Goal: Task Accomplishment & Management: Manage account settings

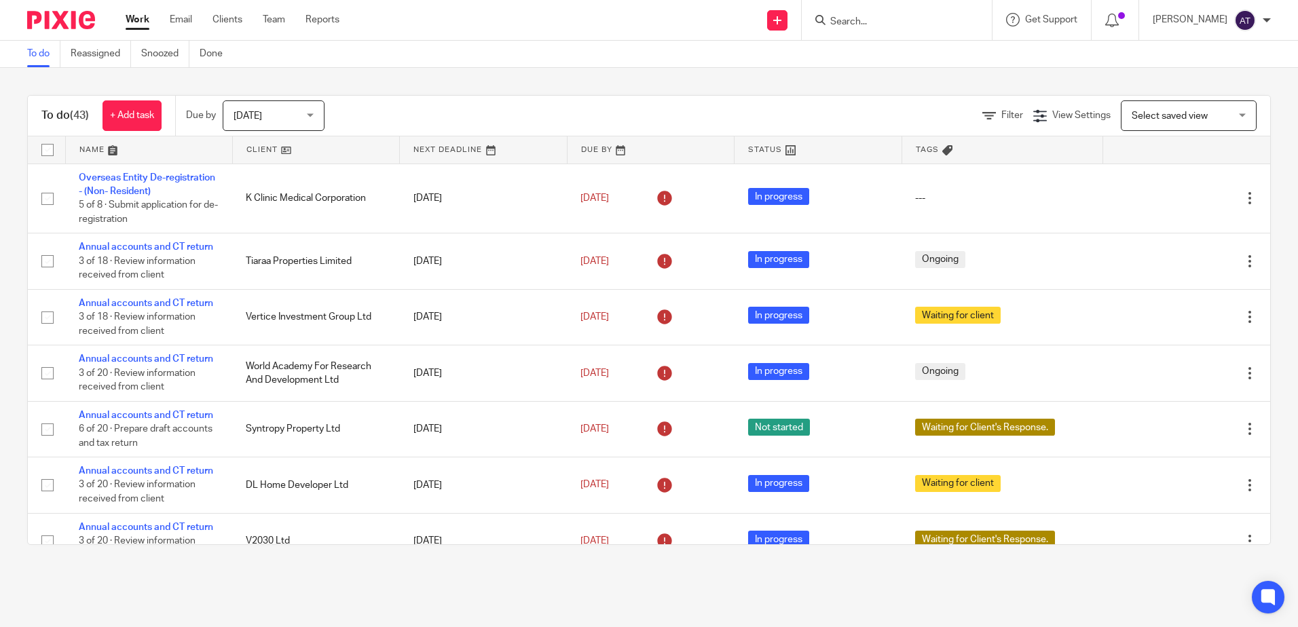
click at [274, 113] on span "Today" at bounding box center [270, 115] width 72 height 29
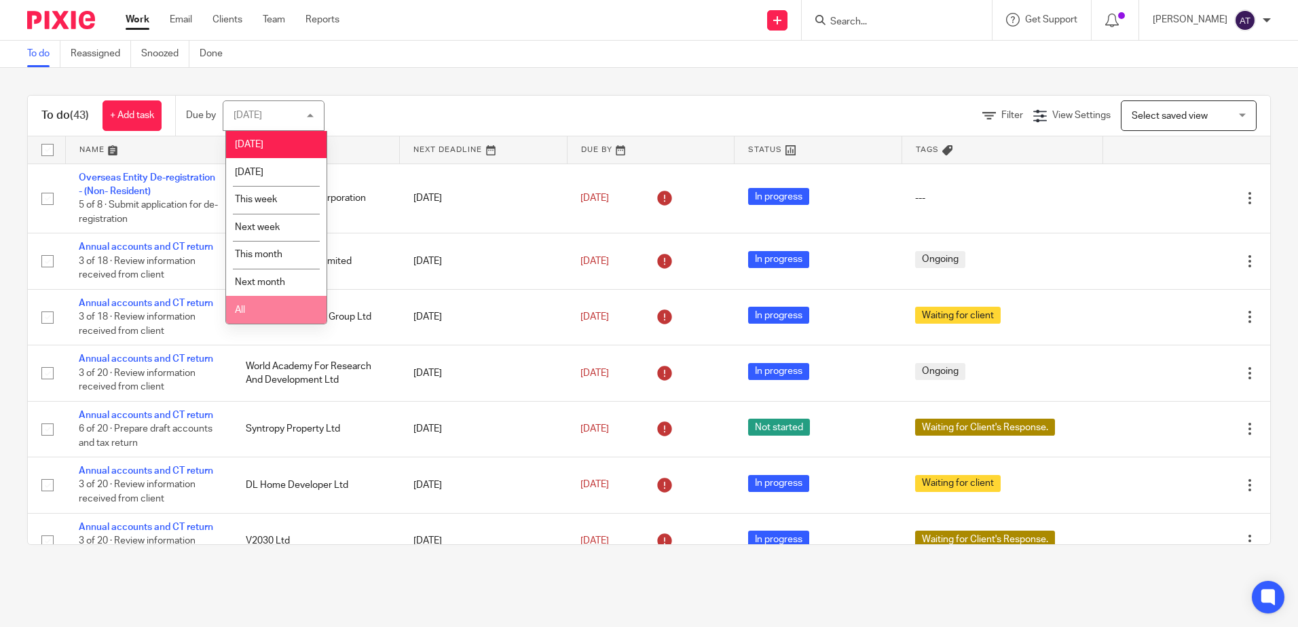
click at [270, 310] on li "All" at bounding box center [276, 310] width 100 height 28
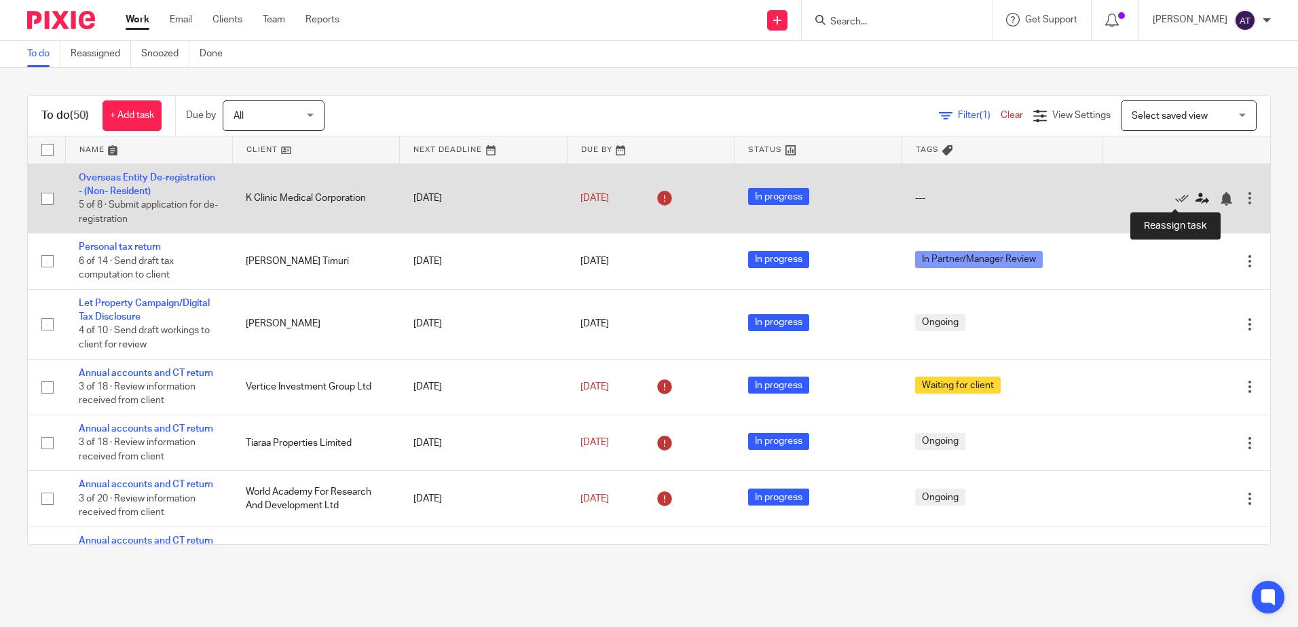
click at [1196, 200] on icon at bounding box center [1203, 199] width 14 height 14
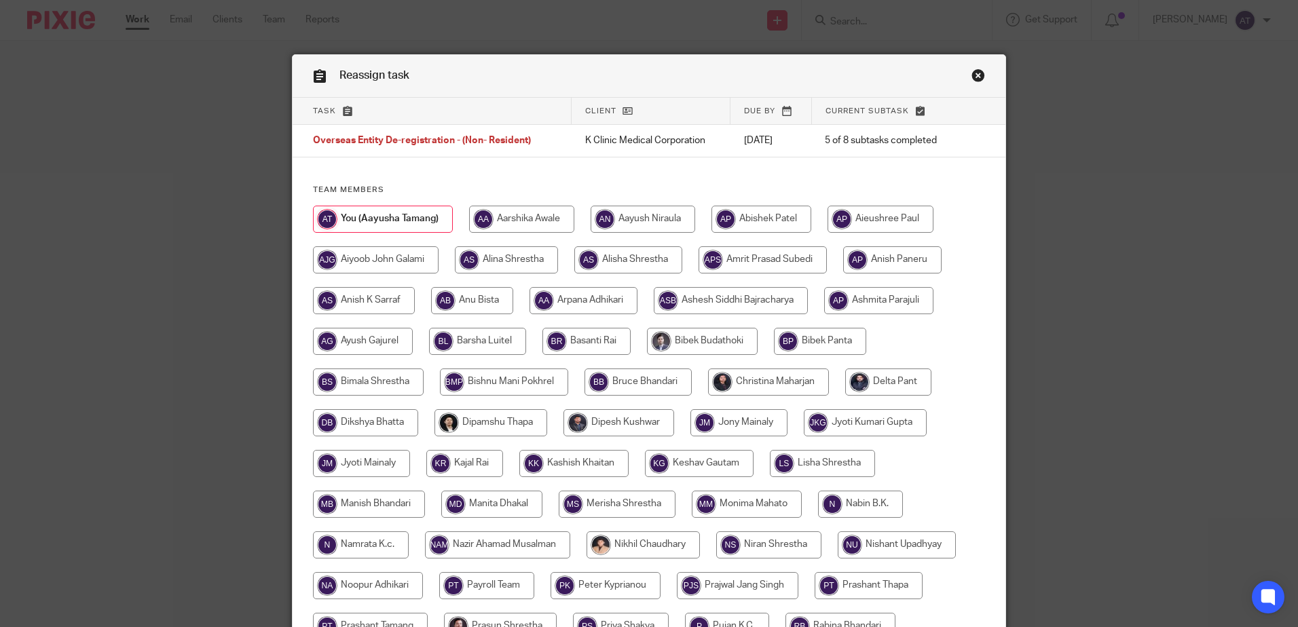
scroll to position [407, 0]
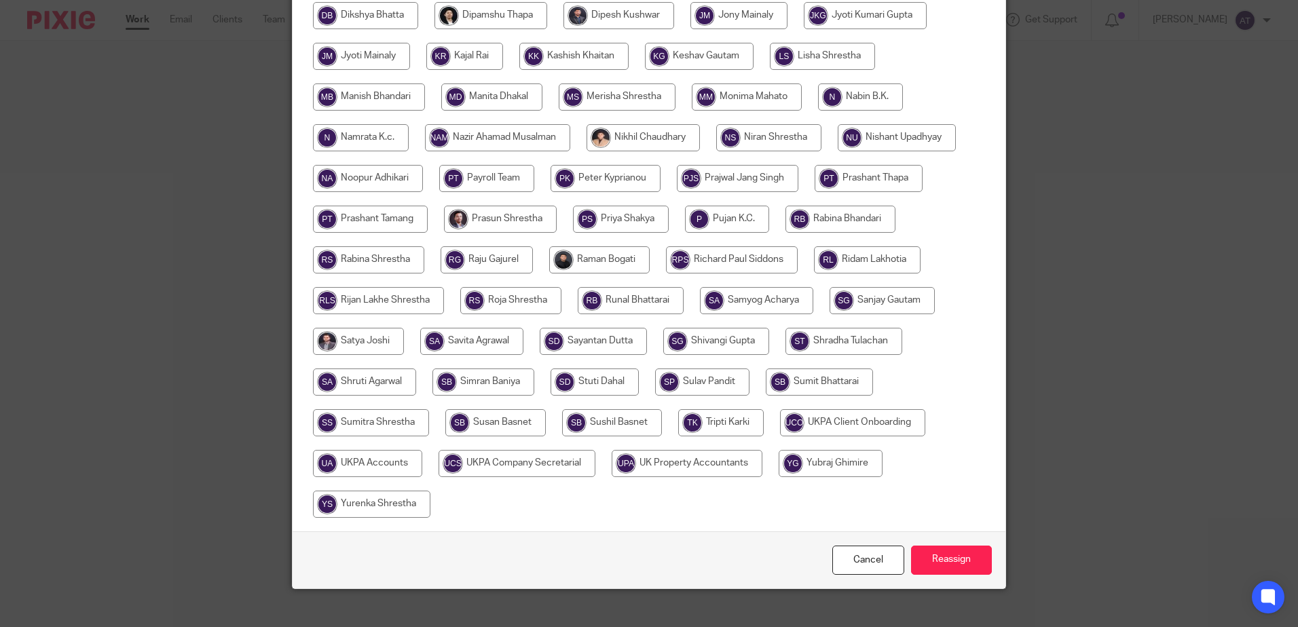
click at [481, 462] on input "radio" at bounding box center [517, 463] width 157 height 27
radio input "true"
click at [939, 566] on input "Reassign" at bounding box center [951, 560] width 81 height 29
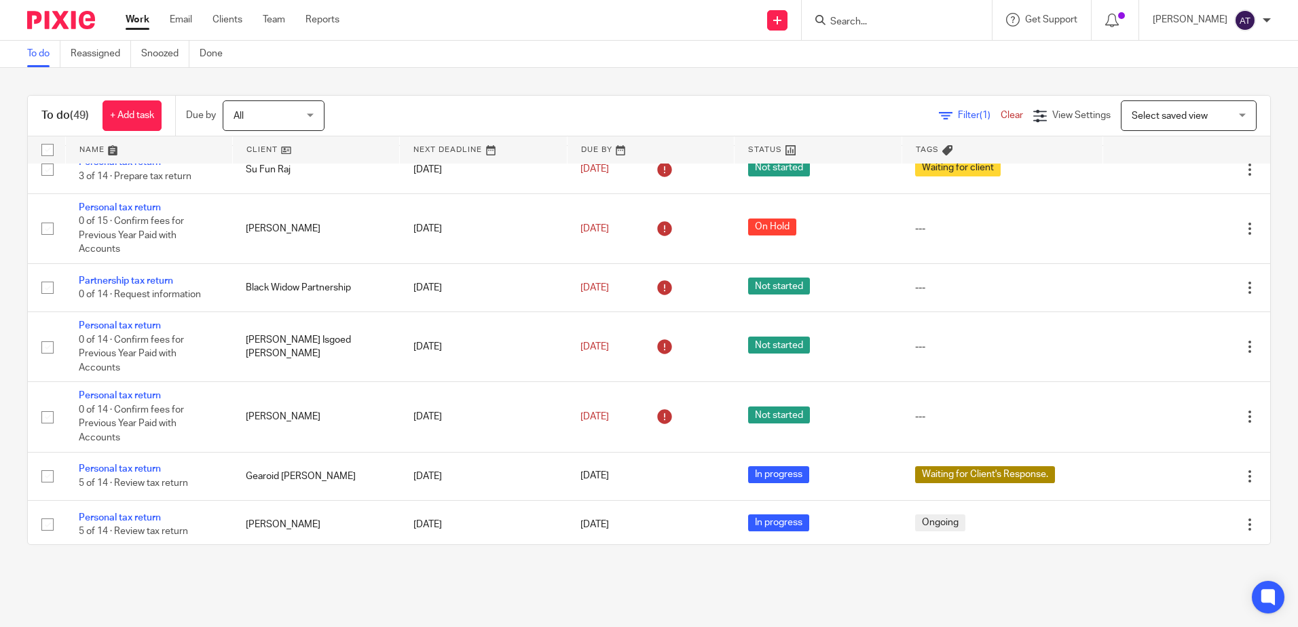
scroll to position [1413, 0]
